Goal: Task Accomplishment & Management: Use online tool/utility

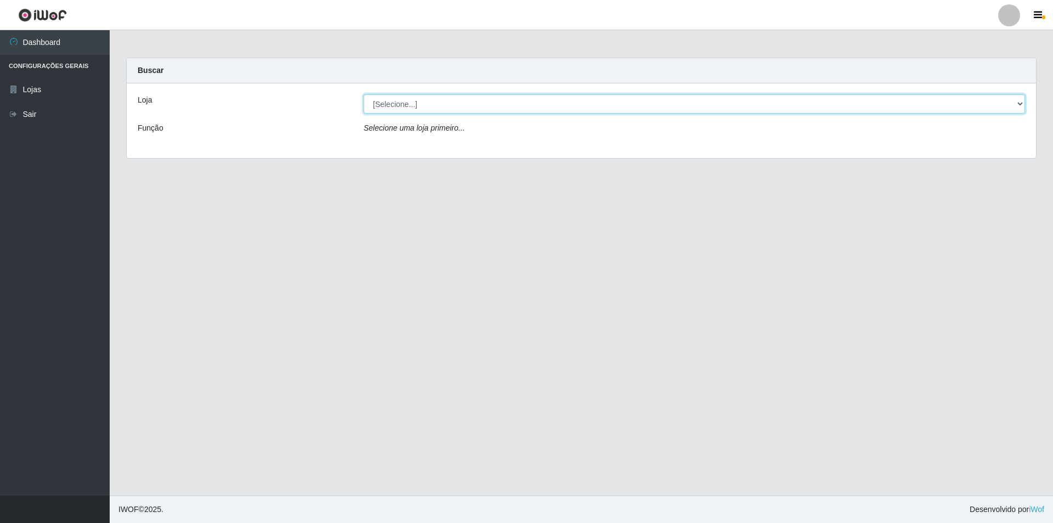
click at [391, 105] on select "[Selecione...] Atacado Vem - [STREET_ADDRESS]" at bounding box center [694, 103] width 661 height 19
select select "449"
click at [364, 94] on select "[Selecione...] Atacado Vem - [STREET_ADDRESS]" at bounding box center [694, 103] width 661 height 19
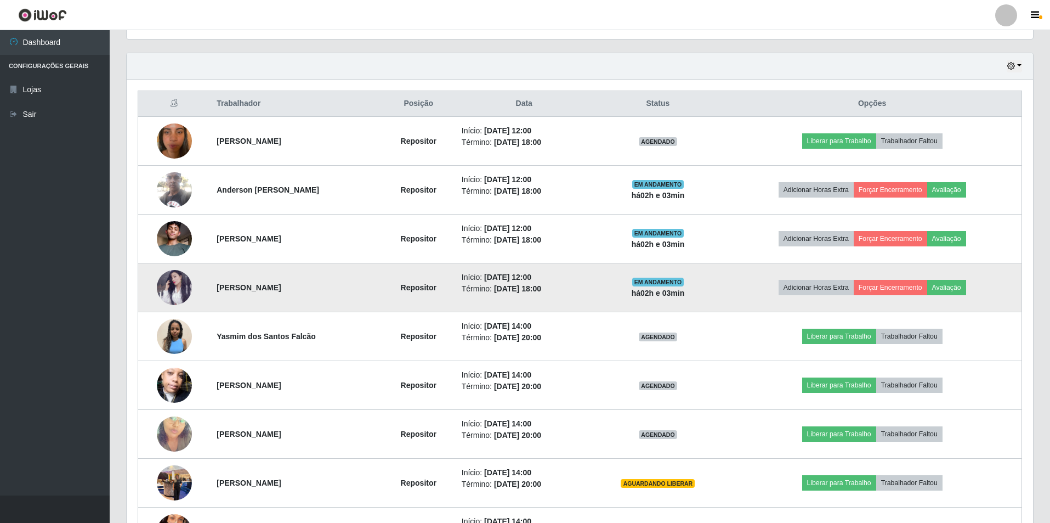
scroll to position [384, 0]
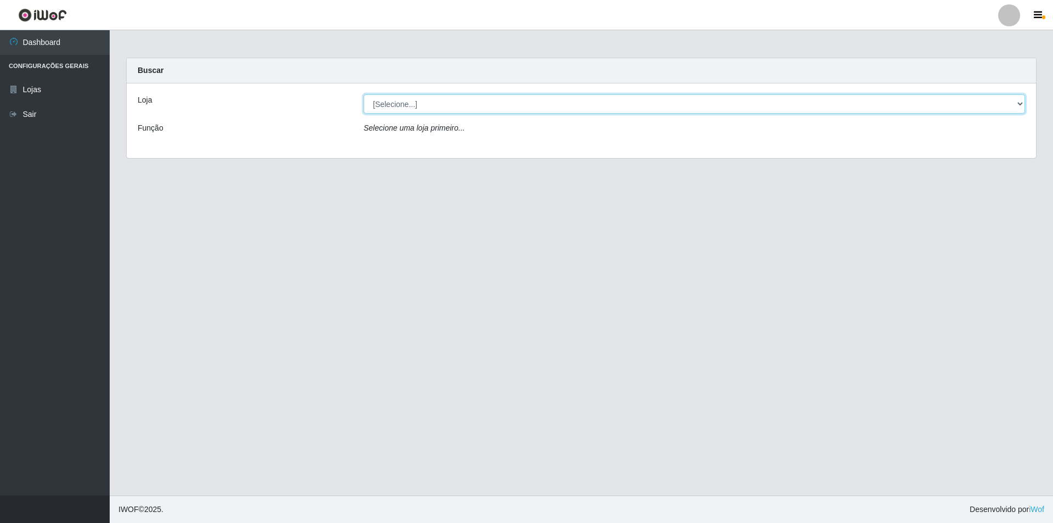
click at [464, 105] on select "[Selecione...] Atacado Vem - [STREET_ADDRESS]" at bounding box center [694, 103] width 661 height 19
drag, startPoint x: 465, startPoint y: 99, endPoint x: 451, endPoint y: 101, distance: 14.4
click at [465, 99] on select "[Selecione...] Atacado Vem - [STREET_ADDRESS]" at bounding box center [694, 103] width 661 height 19
click at [415, 99] on select "[Selecione...] Atacado Vem - [STREET_ADDRESS]" at bounding box center [694, 103] width 661 height 19
select select "449"
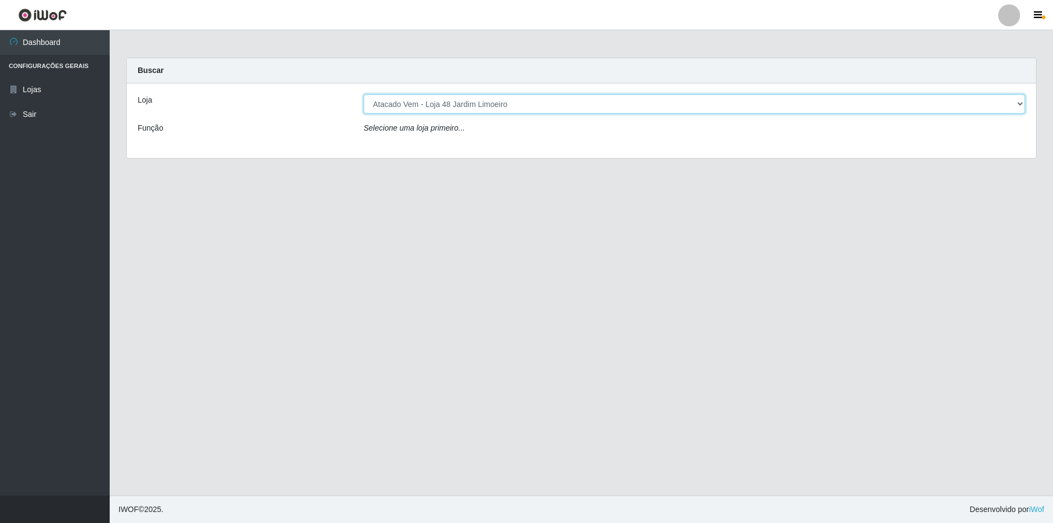
click at [364, 94] on select "[Selecione...] Atacado Vem - [STREET_ADDRESS]" at bounding box center [694, 103] width 661 height 19
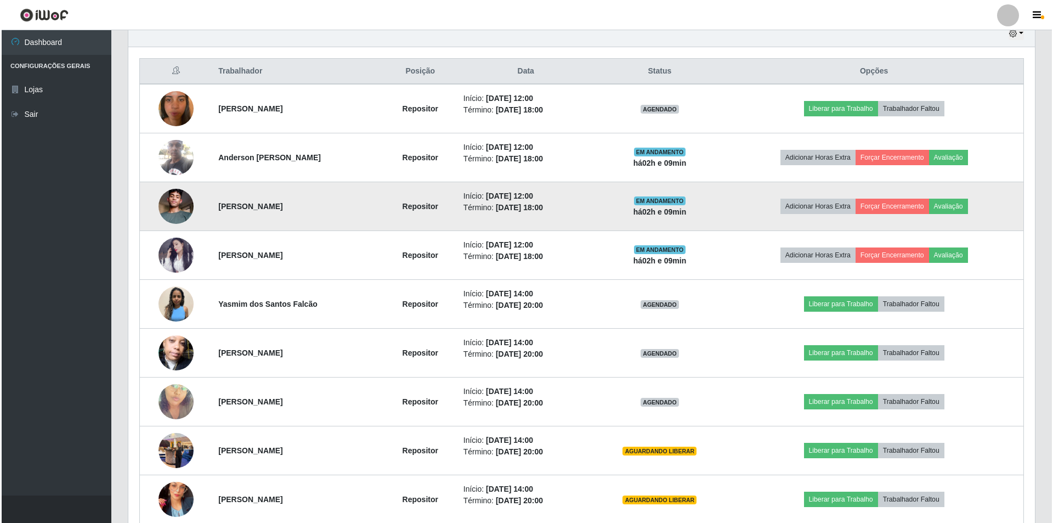
scroll to position [498, 0]
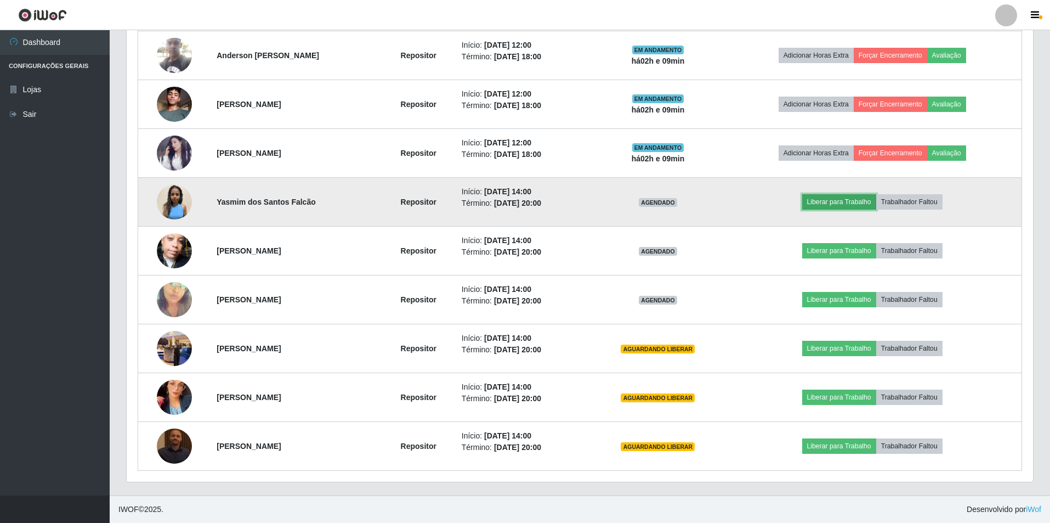
click at [833, 203] on button "Liberar para Trabalho" at bounding box center [839, 201] width 74 height 15
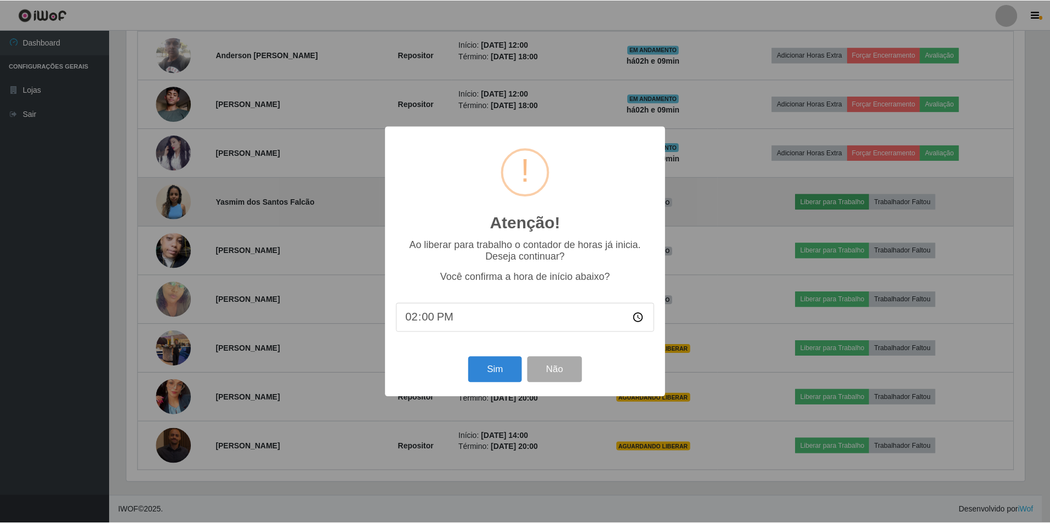
scroll to position [228, 901]
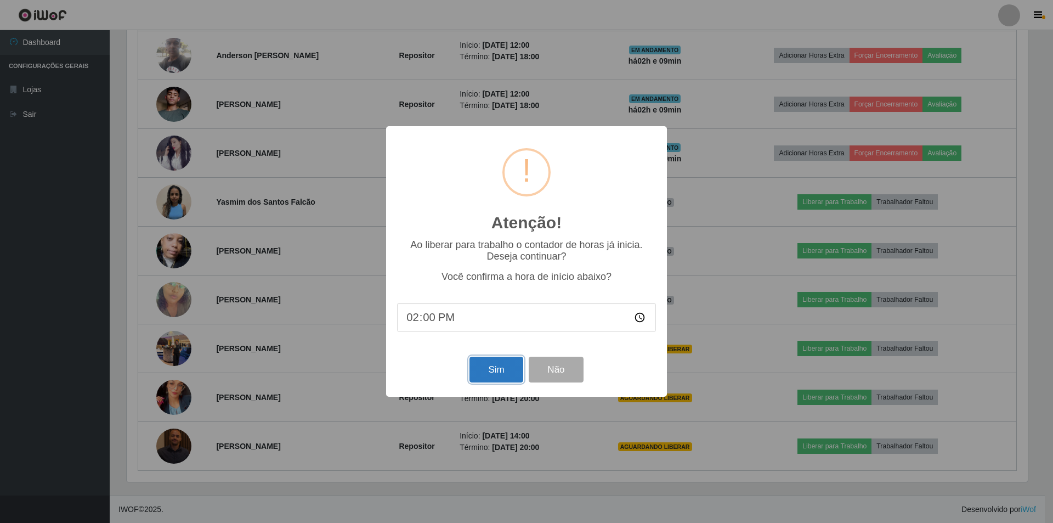
click at [490, 371] on button "Sim" at bounding box center [495, 369] width 53 height 26
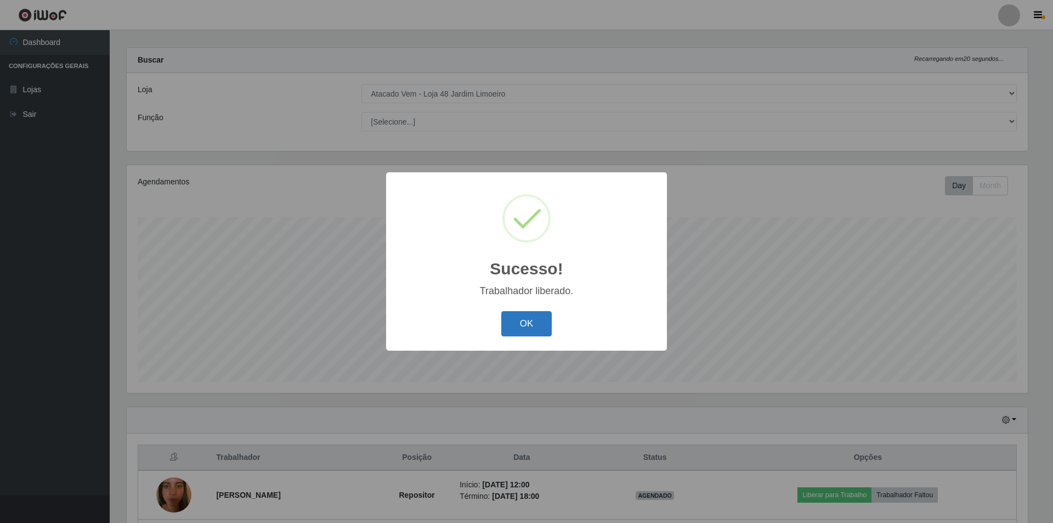
click at [535, 325] on button "OK" at bounding box center [526, 324] width 51 height 26
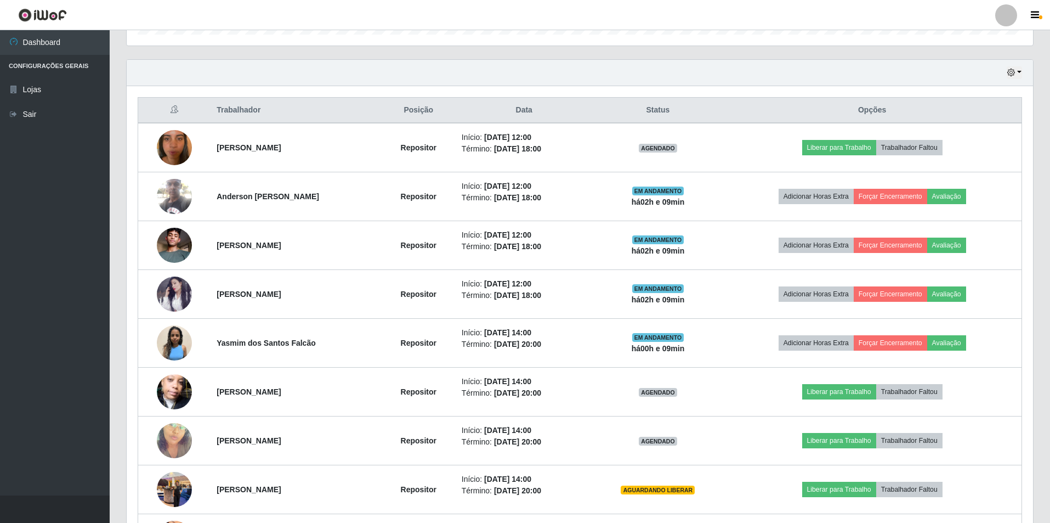
scroll to position [498, 0]
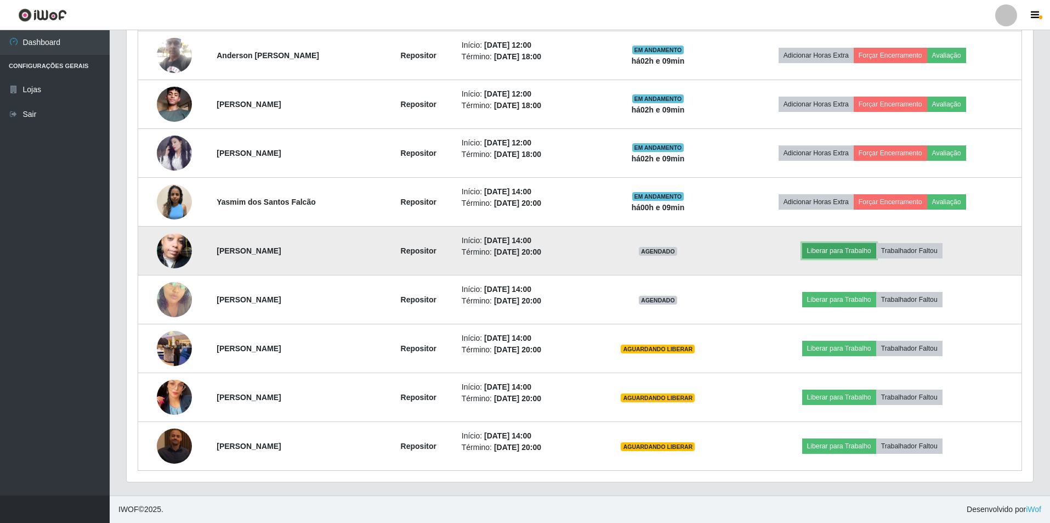
click at [844, 248] on button "Liberar para Trabalho" at bounding box center [839, 250] width 74 height 15
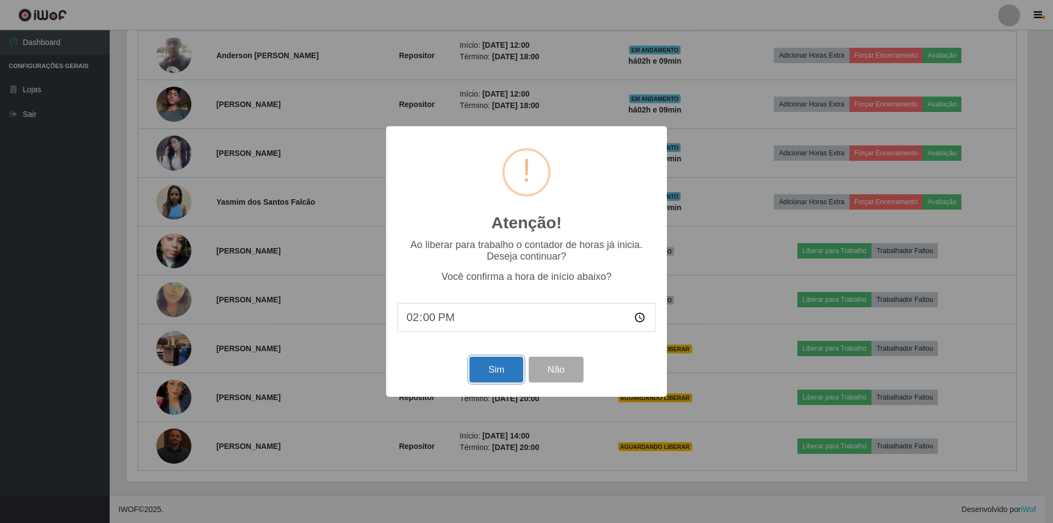
click at [494, 374] on button "Sim" at bounding box center [495, 369] width 53 height 26
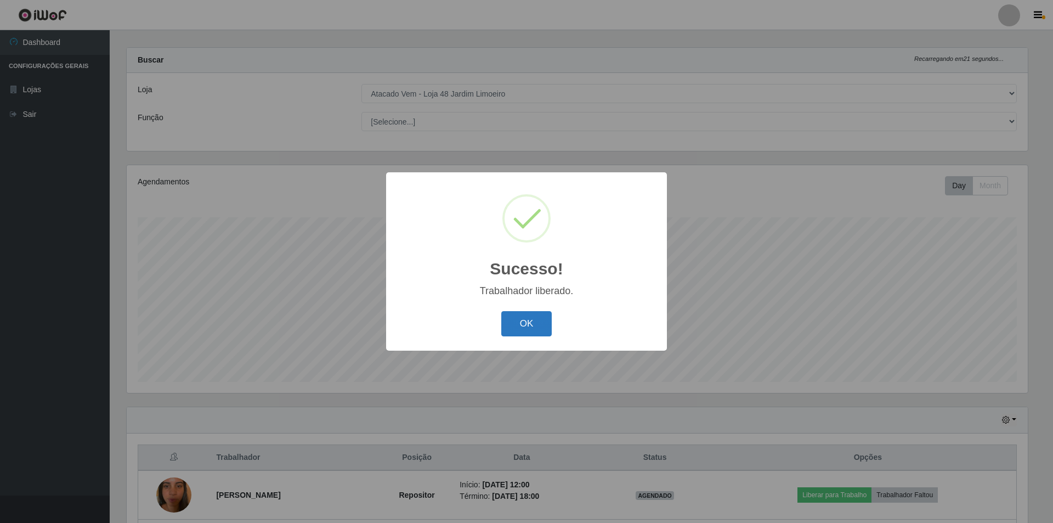
click at [518, 320] on button "OK" at bounding box center [526, 324] width 51 height 26
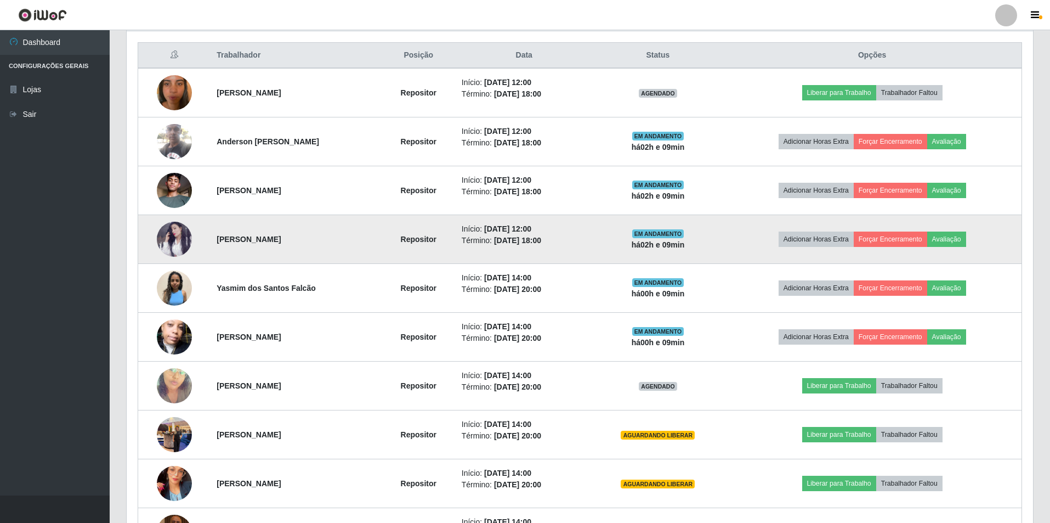
scroll to position [498, 0]
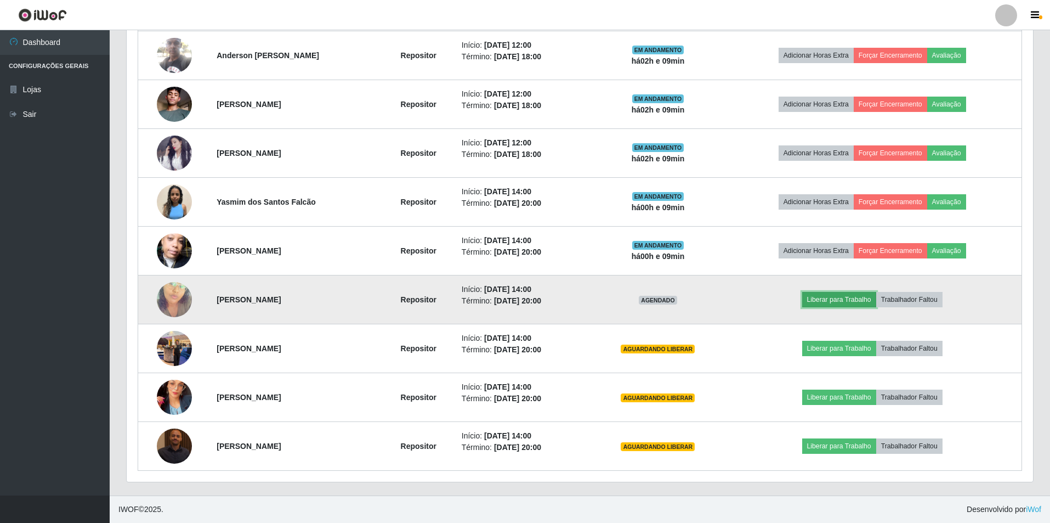
click at [842, 300] on button "Liberar para Trabalho" at bounding box center [839, 299] width 74 height 15
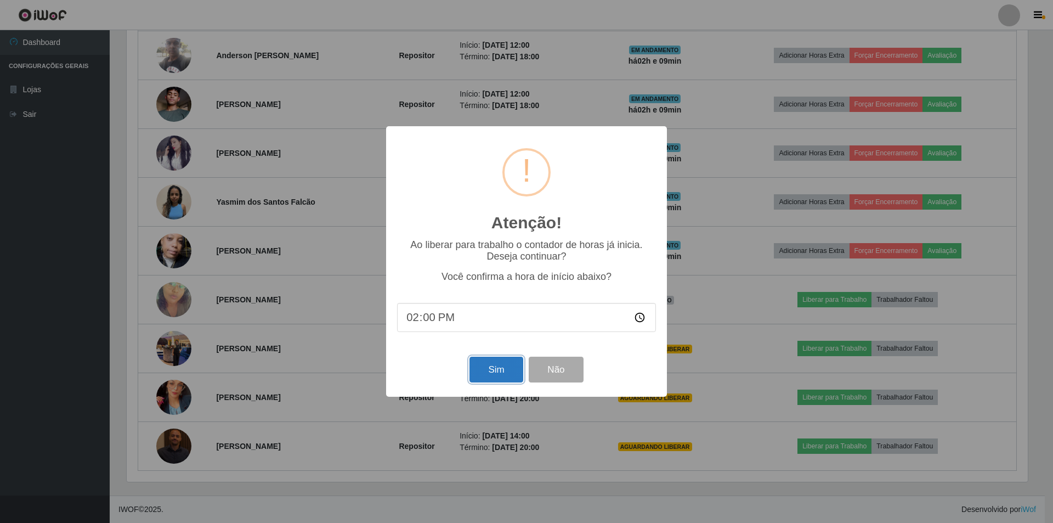
click at [491, 370] on button "Sim" at bounding box center [495, 369] width 53 height 26
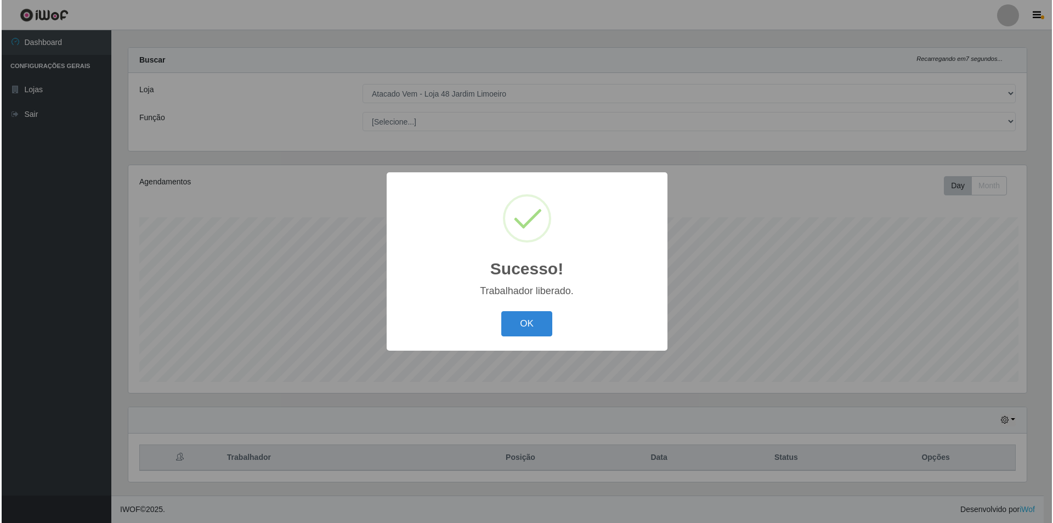
scroll to position [0, 0]
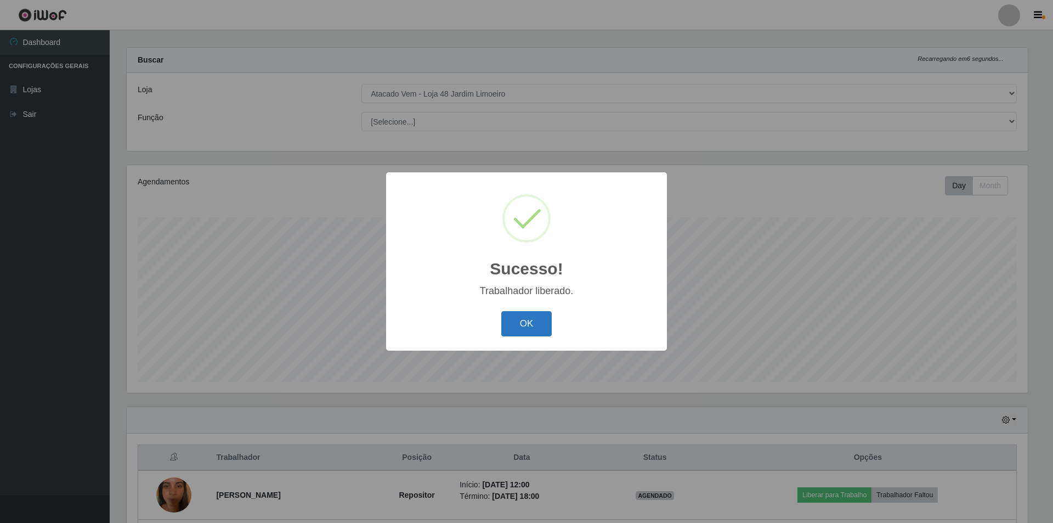
click at [536, 331] on button "OK" at bounding box center [526, 324] width 51 height 26
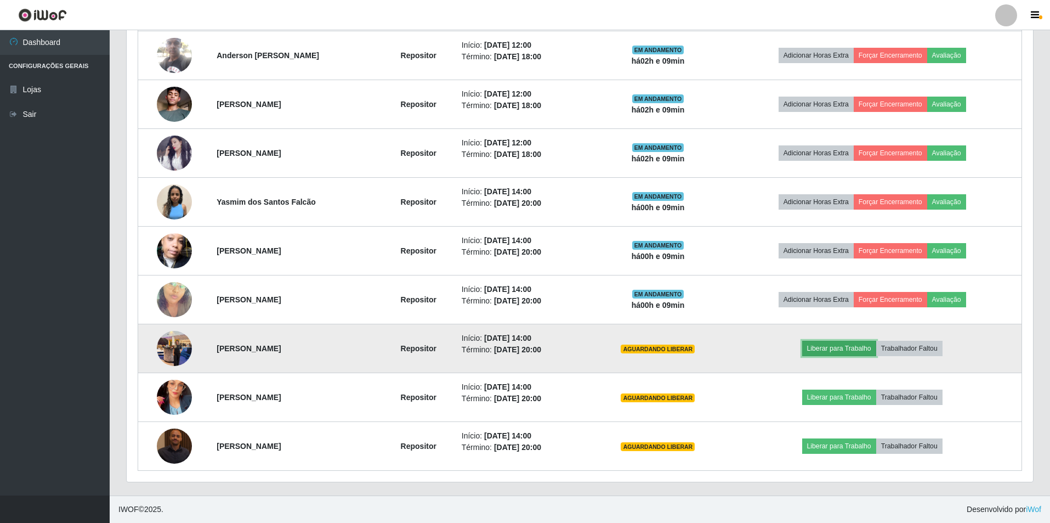
click at [832, 343] on button "Liberar para Trabalho" at bounding box center [839, 348] width 74 height 15
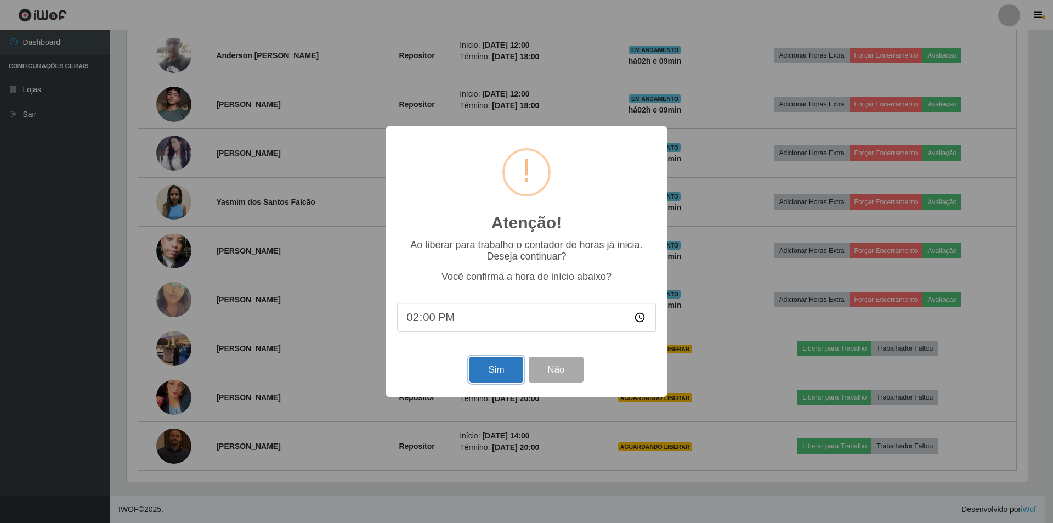
click at [487, 365] on button "Sim" at bounding box center [495, 369] width 53 height 26
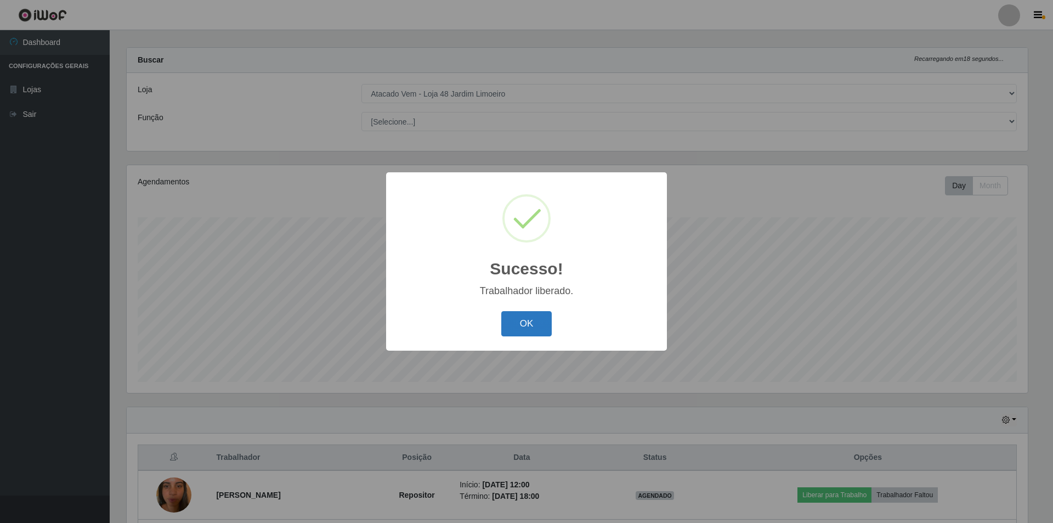
click at [526, 320] on button "OK" at bounding box center [526, 324] width 51 height 26
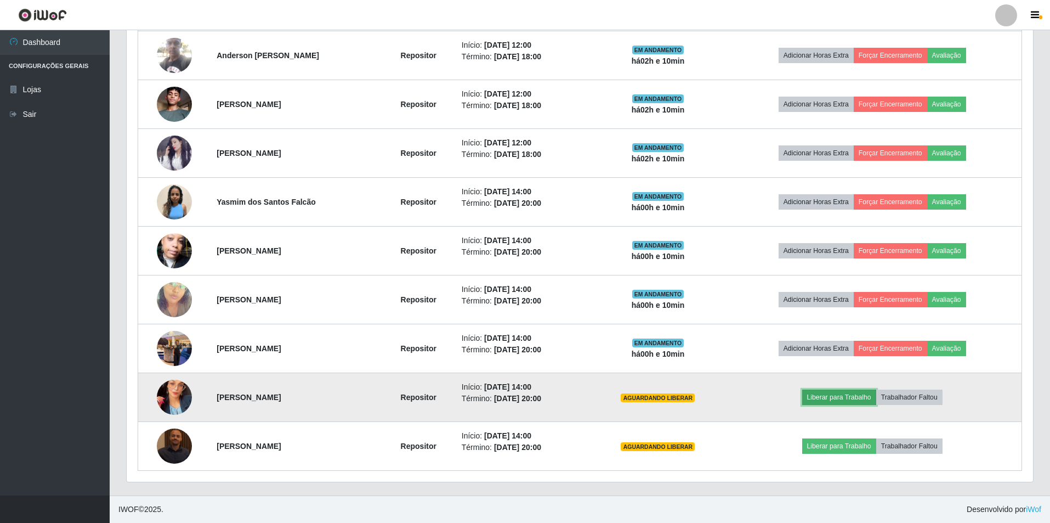
click at [851, 395] on button "Liberar para Trabalho" at bounding box center [839, 396] width 74 height 15
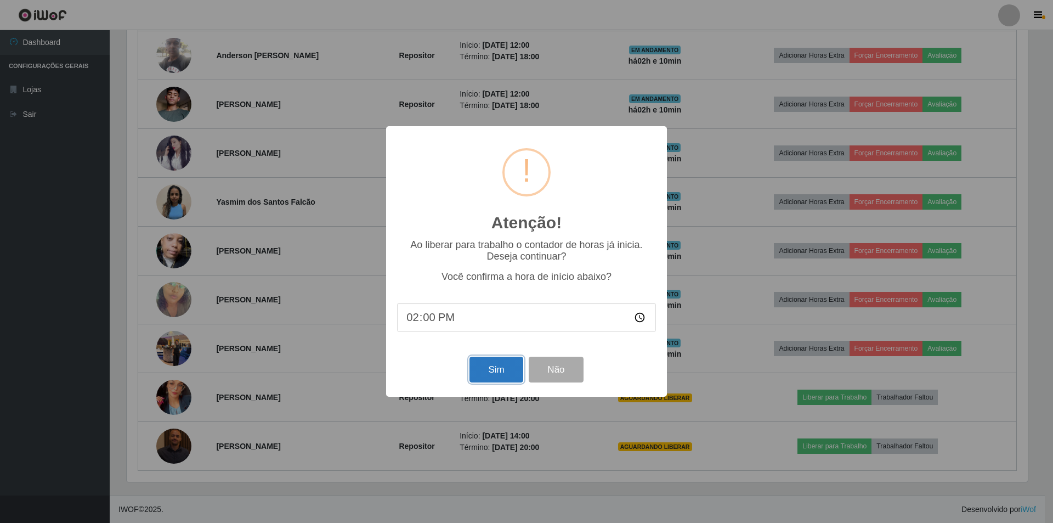
click at [486, 372] on button "Sim" at bounding box center [495, 369] width 53 height 26
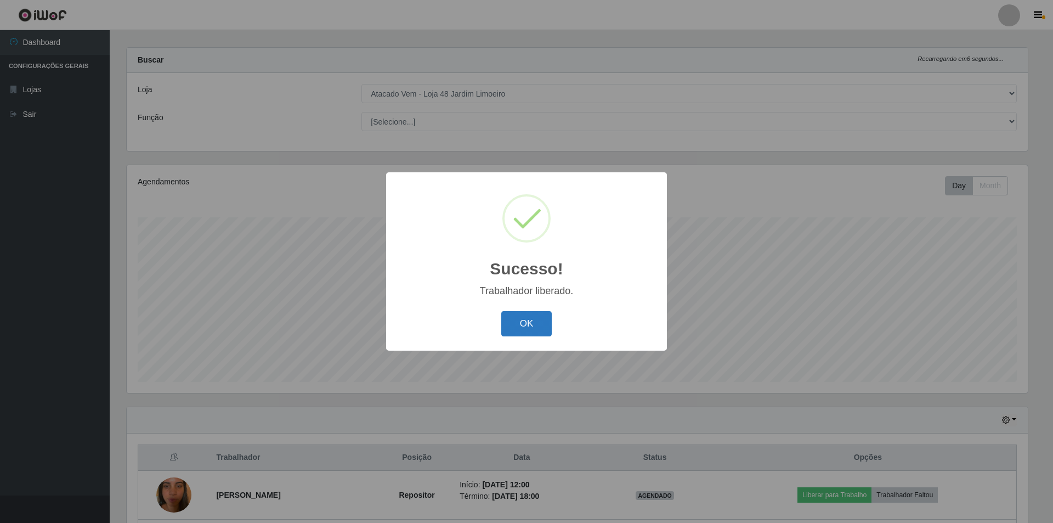
click at [512, 322] on button "OK" at bounding box center [526, 324] width 51 height 26
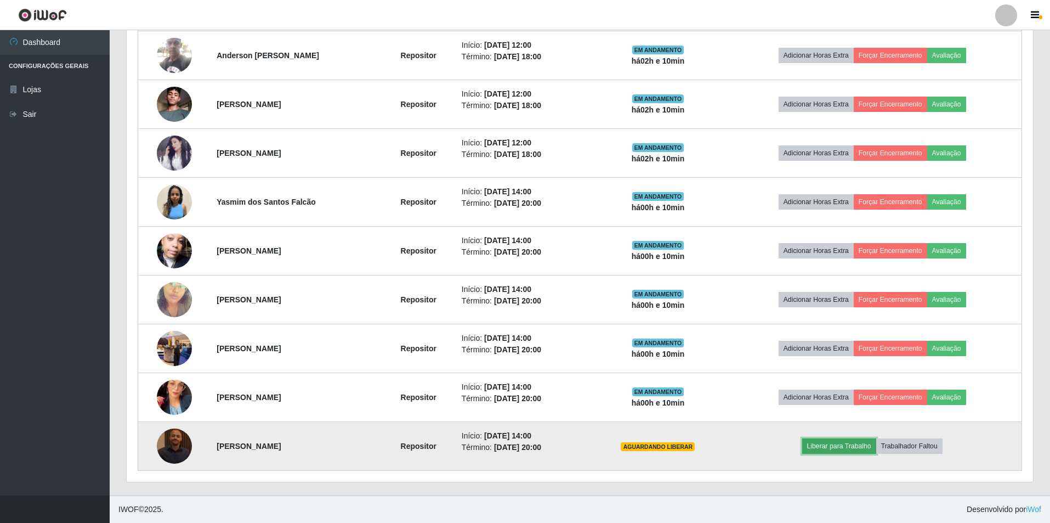
click at [835, 441] on button "Liberar para Trabalho" at bounding box center [839, 445] width 74 height 15
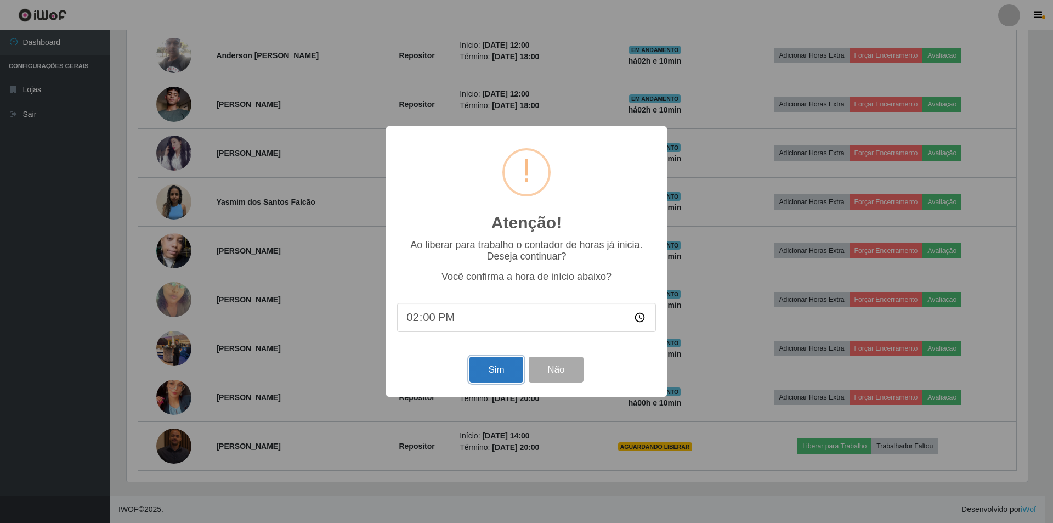
click at [502, 370] on button "Sim" at bounding box center [495, 369] width 53 height 26
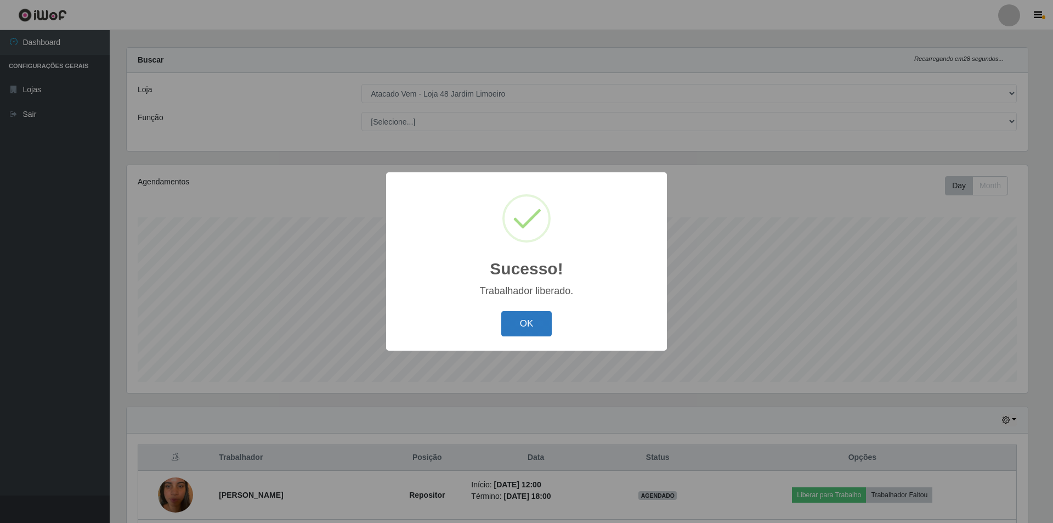
click at [537, 329] on button "OK" at bounding box center [526, 324] width 51 height 26
